Goal: Find contact information

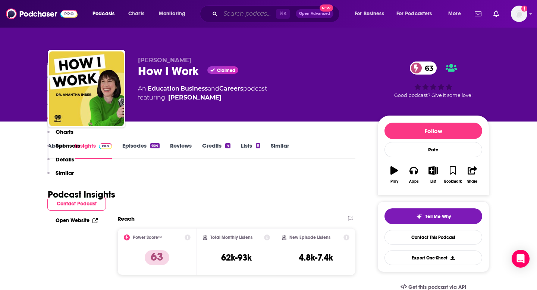
click at [225, 18] on input "Search podcasts, credits, & more..." at bounding box center [248, 14] width 56 height 12
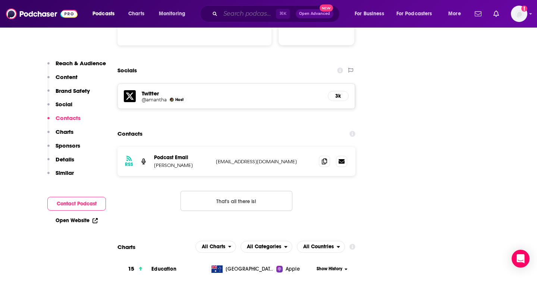
scroll to position [803, 0]
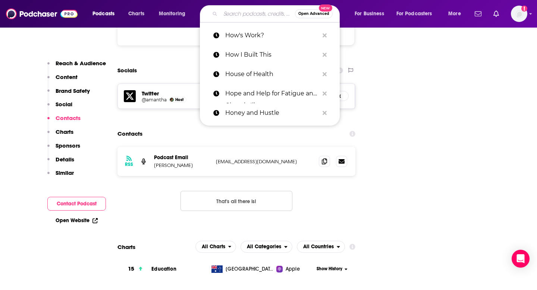
paste input "Hustle and Flowchart"
type input "Hustle and Flowchart"
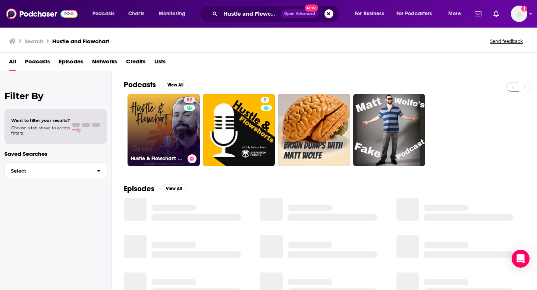
click at [179, 129] on link "52 Hustle & Flowchart: Mastering Business & Enjoying the Journey" at bounding box center [164, 130] width 72 height 72
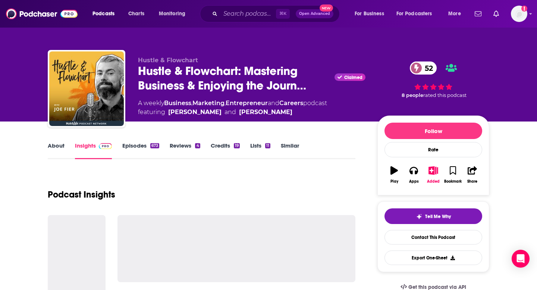
scroll to position [44, 0]
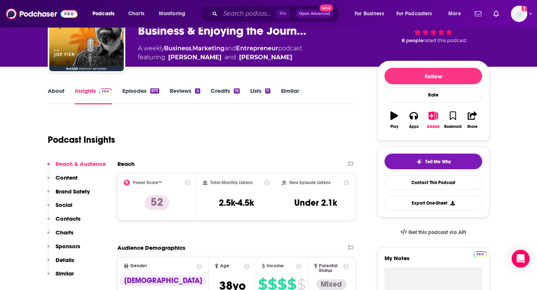
click at [70, 220] on p "Contacts" at bounding box center [68, 218] width 25 height 7
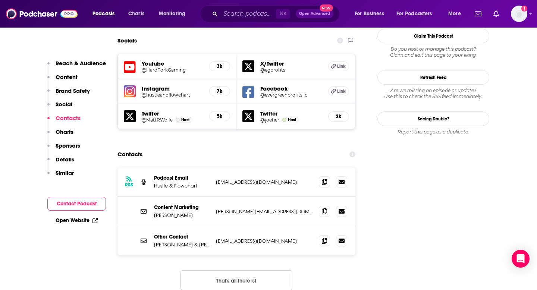
scroll to position [853, 0]
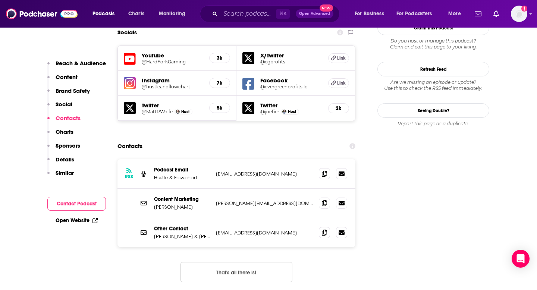
click at [323, 159] on div "RSS Podcast Email Hustle & Flowchart [EMAIL_ADDRESS][DOMAIN_NAME] [EMAIL_ADDRES…" at bounding box center [236, 173] width 238 height 29
click at [324, 168] on span at bounding box center [324, 173] width 11 height 11
click at [241, 11] on input "Search podcasts, credits, & more..." at bounding box center [248, 14] width 56 height 12
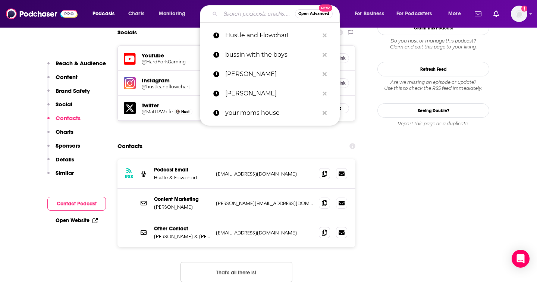
paste input "It's A Good Life"
type input "It's A Good Life"
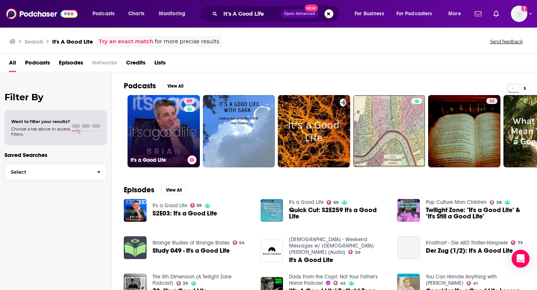
click at [167, 138] on link "69 It's a Good Life" at bounding box center [164, 131] width 72 height 72
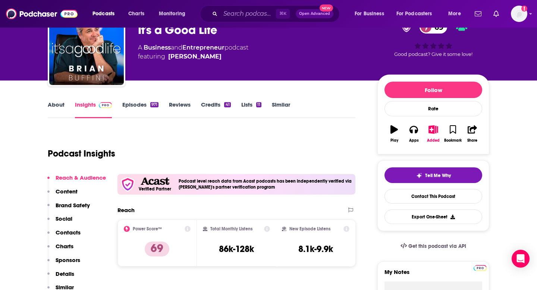
click at [70, 232] on p "Contacts" at bounding box center [68, 232] width 25 height 7
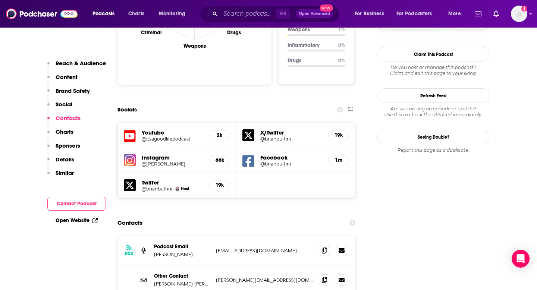
scroll to position [885, 0]
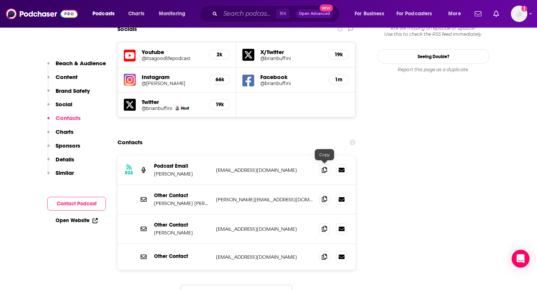
click at [320, 194] on span at bounding box center [324, 199] width 11 height 11
click at [241, 12] on input "Search podcasts, credits, & more..." at bounding box center [248, 14] width 56 height 12
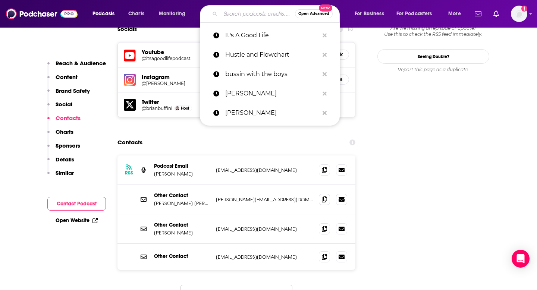
paste input "Jocko Podcast"
type input "Jocko Podcast"
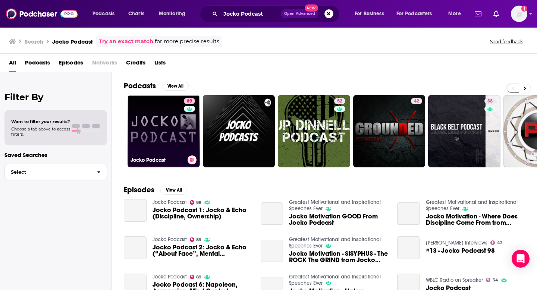
click at [159, 139] on link "89 Jocko Podcast" at bounding box center [164, 131] width 72 height 72
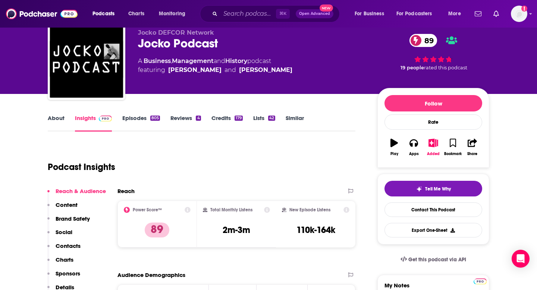
scroll to position [33, 0]
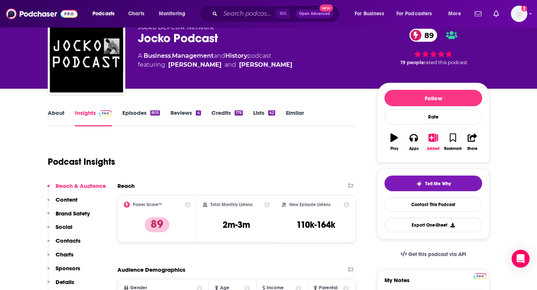
click at [66, 239] on p "Contacts" at bounding box center [68, 240] width 25 height 7
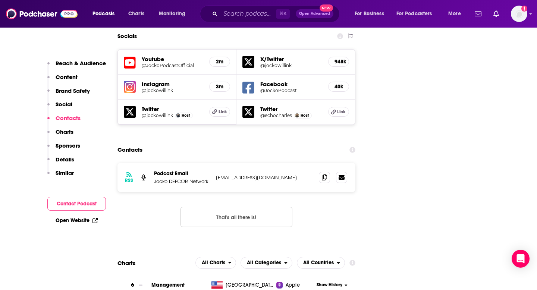
scroll to position [870, 0]
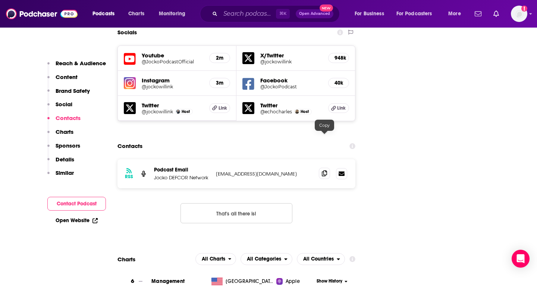
click at [325, 168] on span at bounding box center [324, 173] width 11 height 11
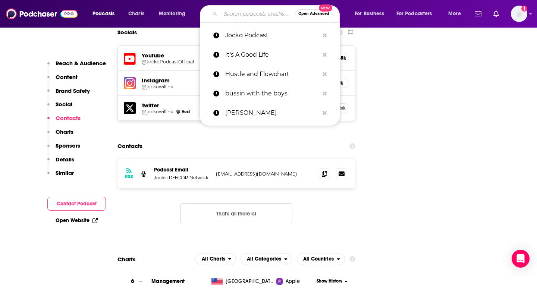
click at [229, 12] on input "Search podcasts, credits, & more..." at bounding box center [257, 14] width 75 height 12
paste input "Keys to the SHop"
type input "Keys to the SHop"
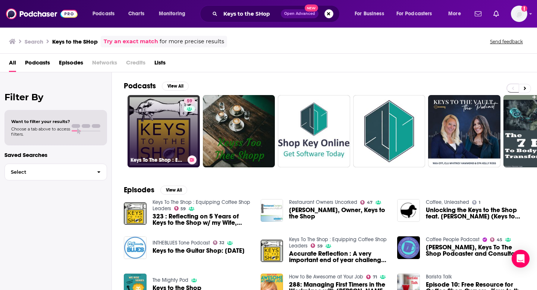
click at [186, 130] on div "59" at bounding box center [190, 126] width 13 height 57
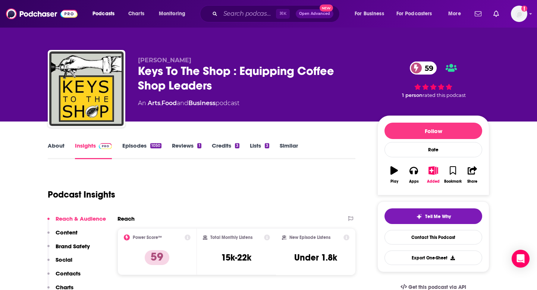
click at [63, 274] on p "Contacts" at bounding box center [68, 273] width 25 height 7
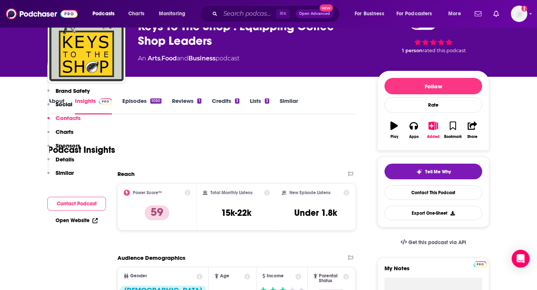
scroll to position [796, 0]
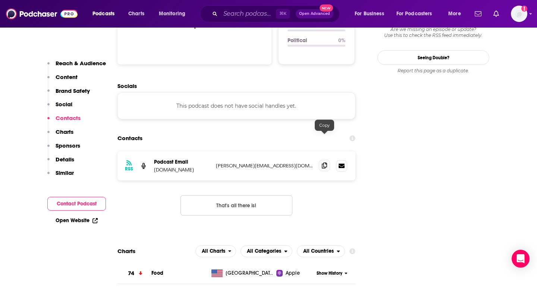
click at [327, 160] on span at bounding box center [324, 165] width 11 height 11
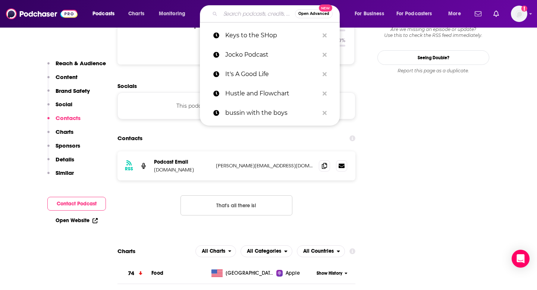
click at [245, 16] on input "Search podcasts, credits, & more..." at bounding box center [257, 14] width 75 height 12
paste input "Laugh Lines"
type input "Laugh Lines"
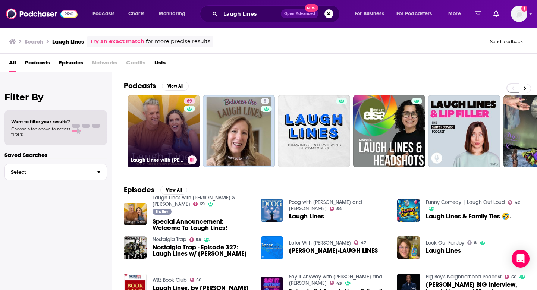
click at [173, 123] on link "69 Laugh Lines with [PERSON_NAME] & [PERSON_NAME]" at bounding box center [164, 131] width 72 height 72
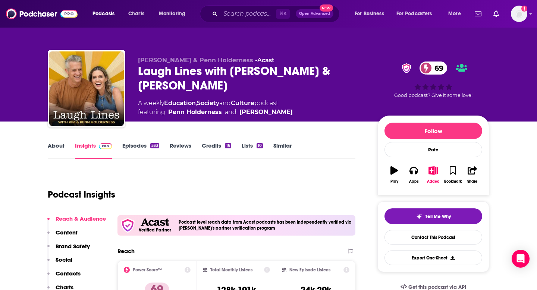
scroll to position [66, 0]
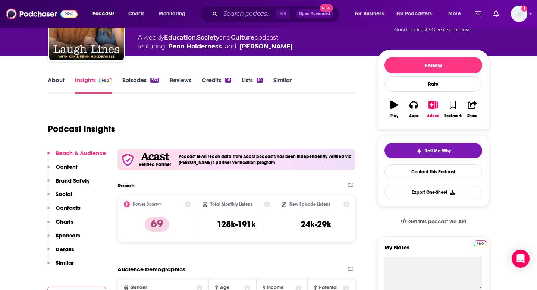
click at [77, 207] on p "Contacts" at bounding box center [68, 207] width 25 height 7
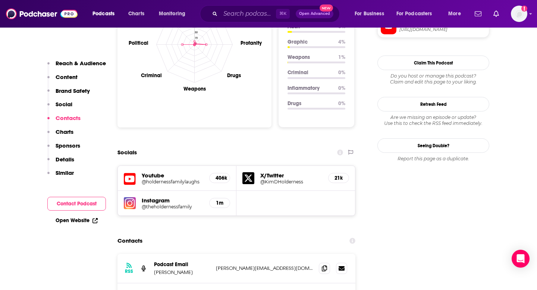
scroll to position [868, 0]
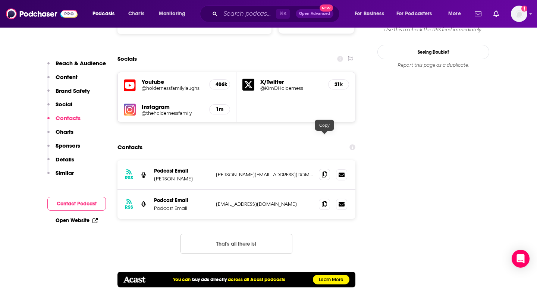
click at [328, 169] on span at bounding box center [324, 174] width 11 height 11
click at [263, 16] on input "Search podcasts, credits, & more..." at bounding box center [248, 14] width 56 height 12
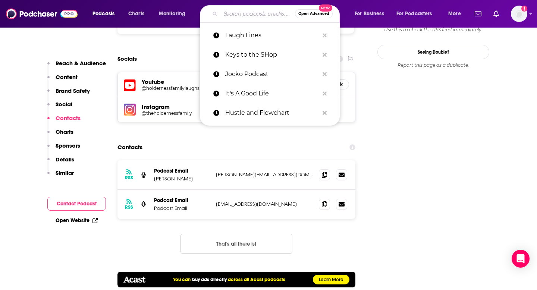
paste input "Less Stressed Life"
type input "Less Stressed Life"
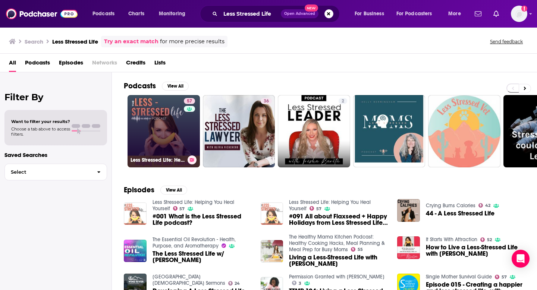
click at [156, 115] on link "57 Less Stressed Life: Helping You Heal Yourself" at bounding box center [164, 131] width 72 height 72
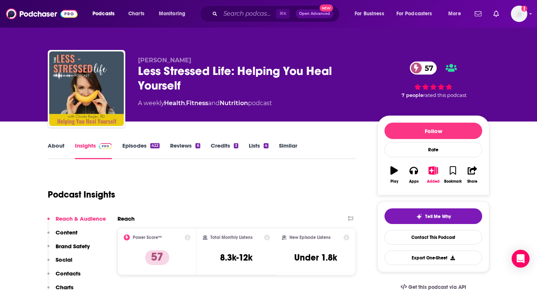
click at [68, 271] on p "Contacts" at bounding box center [68, 273] width 25 height 7
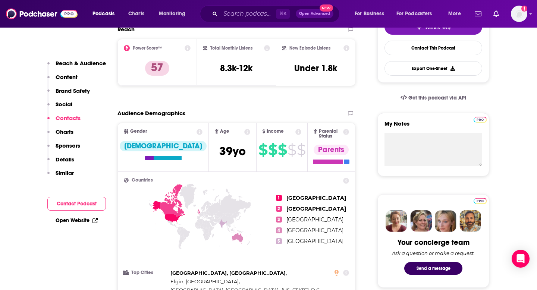
scroll to position [819, 0]
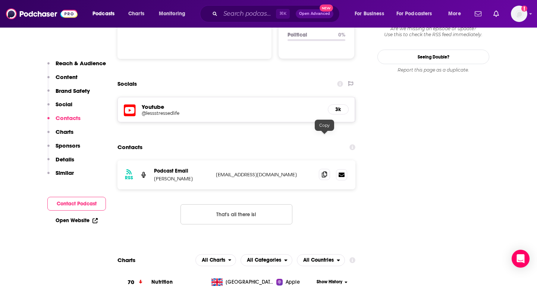
click at [323, 172] on icon at bounding box center [324, 175] width 5 height 6
